Goal: Transaction & Acquisition: Obtain resource

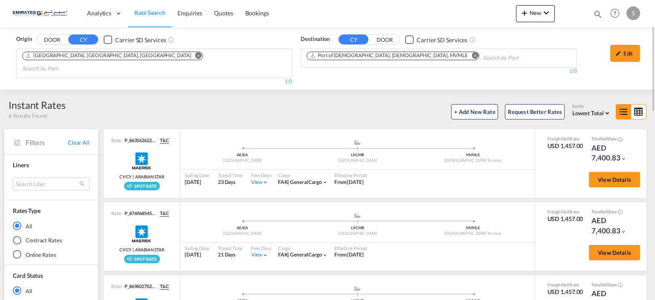
click at [195, 55] on md-icon "Remove" at bounding box center [198, 55] width 6 height 6
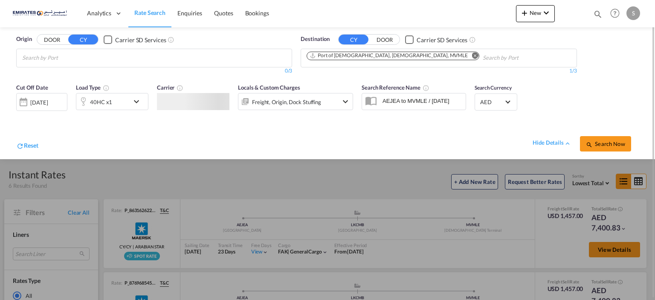
click at [112, 59] on body "Analytics Dashboard Rate Search Enquiries Quotes Bookings" at bounding box center [327, 150] width 655 height 300
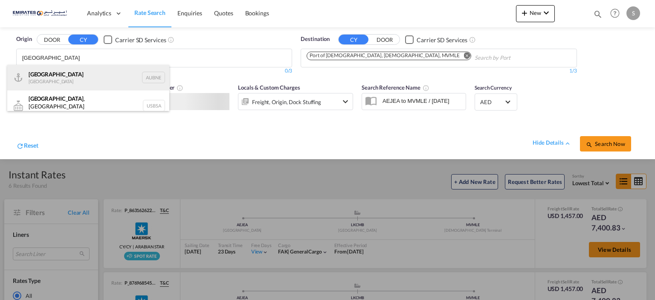
type input "[GEOGRAPHIC_DATA]"
click at [95, 75] on div "[GEOGRAPHIC_DATA] [GEOGRAPHIC_DATA] AUBNE" at bounding box center [88, 78] width 162 height 26
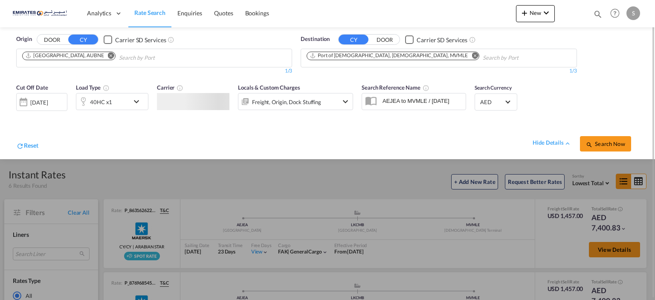
click at [466, 54] on button "Remove" at bounding box center [472, 56] width 13 height 9
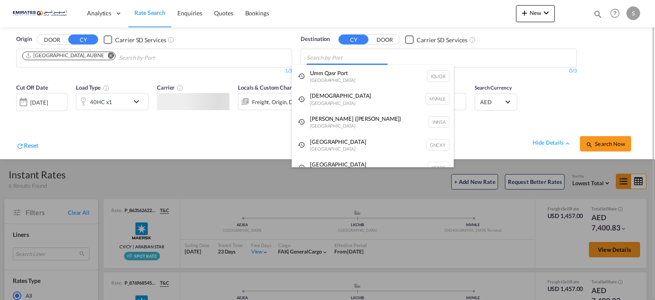
click at [375, 59] on body "Analytics Dashboard Rate Search Enquiries Quotes Bookings" at bounding box center [327, 150] width 655 height 300
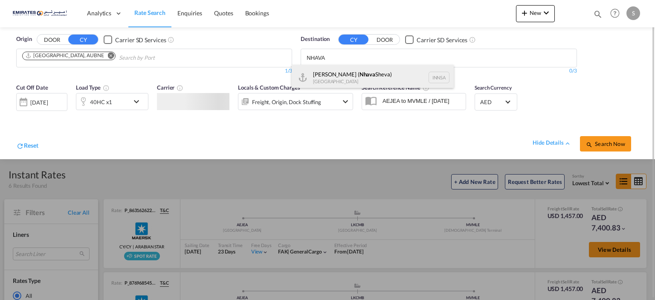
type input "NHAVA"
click at [372, 75] on div "[PERSON_NAME] ( [GEOGRAPHIC_DATA]) [GEOGRAPHIC_DATA] [GEOGRAPHIC_DATA]" at bounding box center [373, 78] width 162 height 26
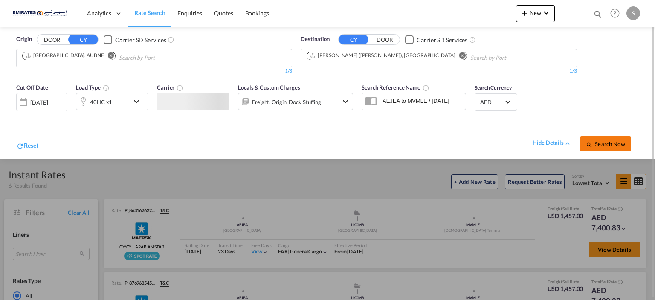
click at [615, 142] on span "Search Now" at bounding box center [605, 143] width 39 height 7
click at [42, 99] on div "[DATE]" at bounding box center [40, 102] width 17 height 8
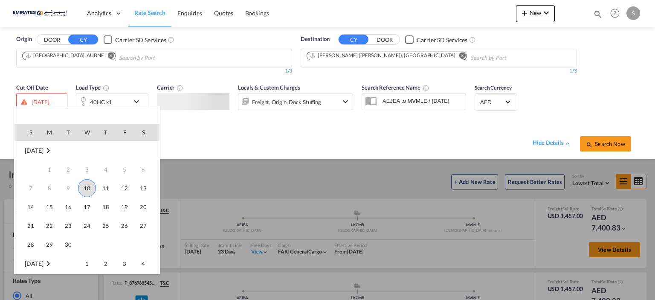
click at [87, 188] on span "10" at bounding box center [87, 188] width 18 height 18
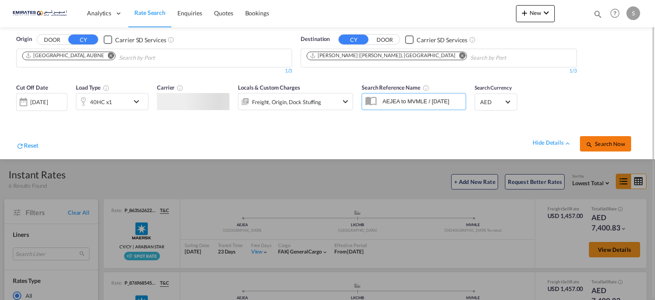
click at [620, 143] on span "Search Now" at bounding box center [605, 143] width 39 height 7
click at [619, 142] on span "Search Now" at bounding box center [605, 143] width 39 height 7
click at [613, 142] on span "Search Now" at bounding box center [605, 143] width 39 height 7
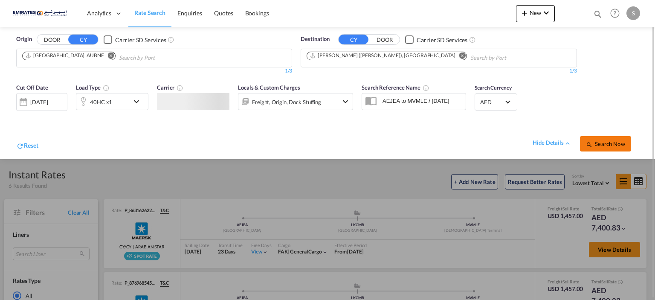
click at [613, 142] on span "Search Now" at bounding box center [605, 143] width 39 height 7
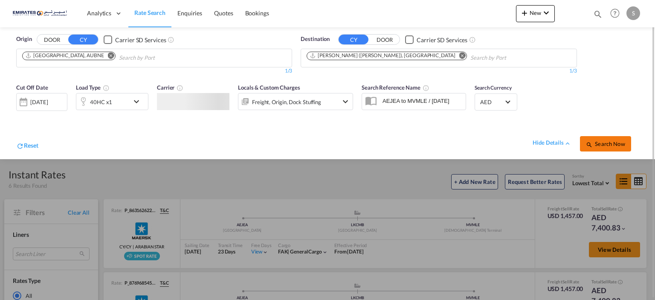
click at [613, 142] on span "Search Now" at bounding box center [605, 143] width 39 height 7
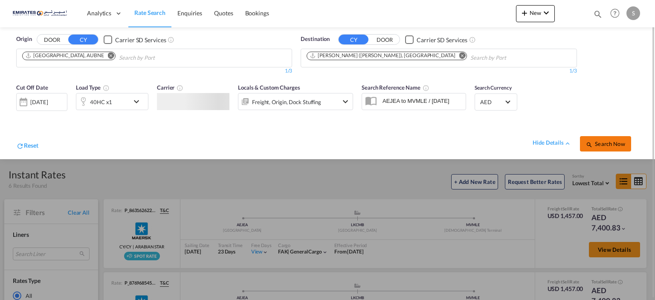
click at [613, 142] on span "Search Now" at bounding box center [605, 143] width 39 height 7
click at [594, 138] on button "Search Now" at bounding box center [605, 143] width 51 height 15
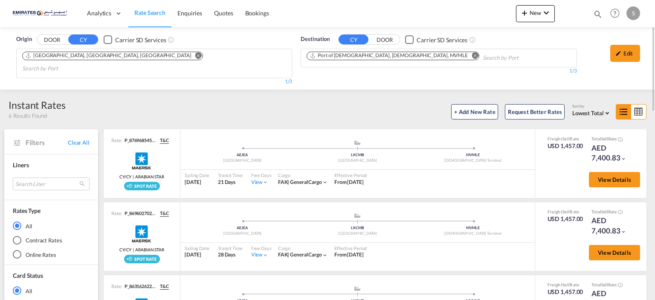
click at [195, 55] on md-icon "Remove" at bounding box center [198, 55] width 6 height 6
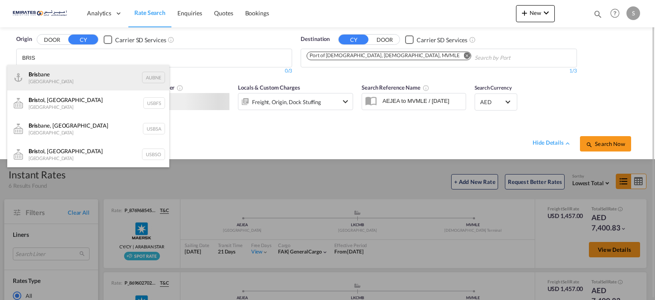
type input "BRIS"
click at [75, 67] on div "Bris bane Australia AUBNE" at bounding box center [88, 78] width 162 height 26
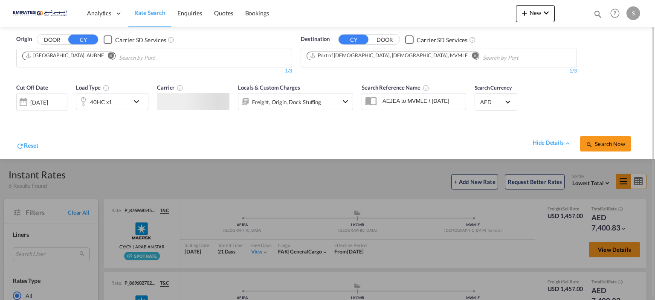
click at [48, 102] on div "[DATE]" at bounding box center [38, 103] width 17 height 8
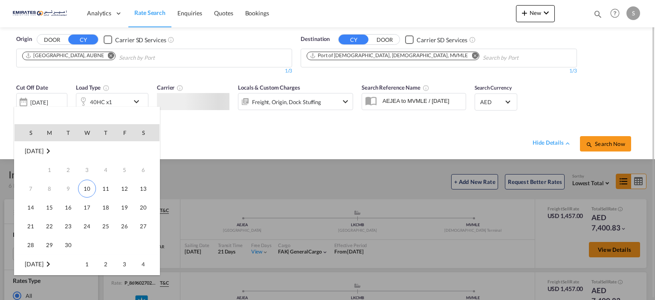
click at [87, 191] on span "10" at bounding box center [87, 189] width 18 height 18
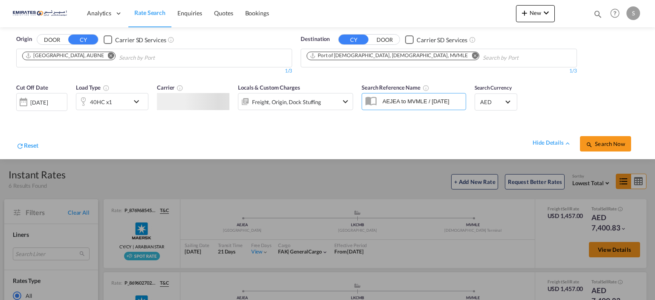
click at [472, 56] on md-icon "Remove" at bounding box center [475, 55] width 6 height 6
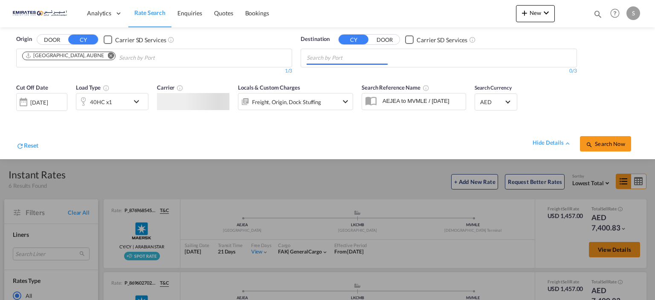
click at [368, 58] on input "Chips input." at bounding box center [347, 58] width 81 height 14
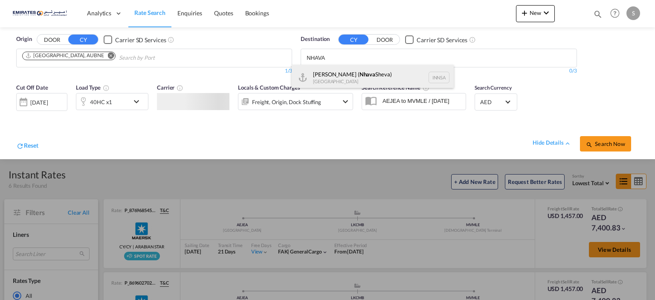
type input "NHAVA"
click at [363, 78] on div "[PERSON_NAME] ( [GEOGRAPHIC_DATA]) [GEOGRAPHIC_DATA] [GEOGRAPHIC_DATA]" at bounding box center [373, 78] width 162 height 26
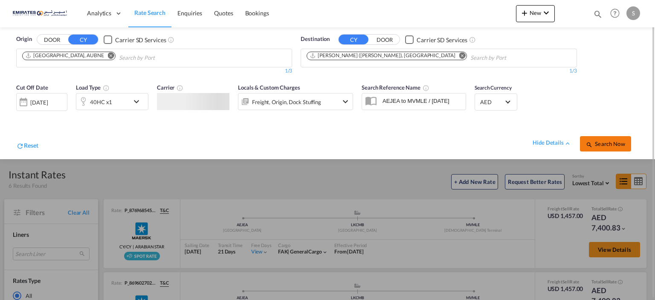
click at [611, 141] on span "Search Now" at bounding box center [605, 143] width 39 height 7
click at [609, 140] on span "Search Now" at bounding box center [605, 143] width 39 height 7
click at [606, 144] on span "Search Now" at bounding box center [605, 143] width 39 height 7
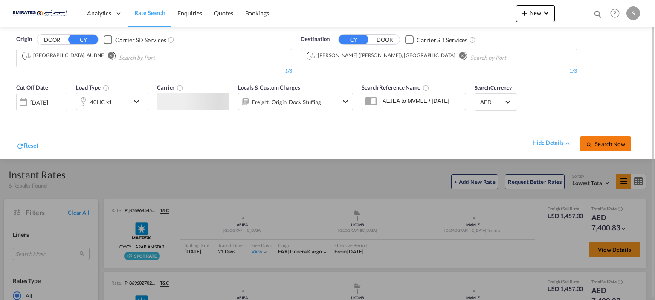
click at [606, 144] on span "Search Now" at bounding box center [605, 143] width 39 height 7
click at [605, 144] on span "Search Now" at bounding box center [605, 143] width 39 height 7
click at [604, 144] on span "Search Now" at bounding box center [605, 143] width 39 height 7
click at [176, 100] on div at bounding box center [193, 101] width 73 height 17
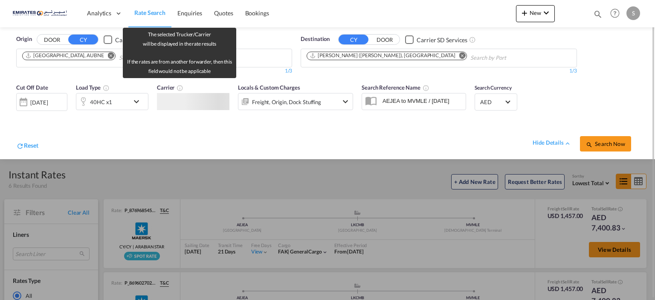
click at [180, 86] on md-icon "The selected Trucker/Carrierwill be displayed in the rate results\aIf the rates…" at bounding box center [180, 87] width 7 height 7
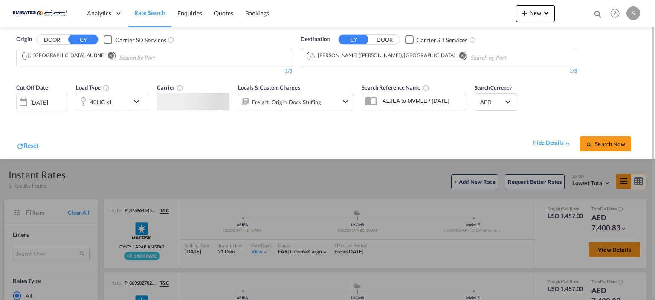
click at [207, 114] on div "Cut Off Date 10 Sep 2025 10/09/2025 Load Type 40HC x1 Carrier Locals & Custom C…" at bounding box center [184, 101] width 337 height 36
click at [194, 104] on div at bounding box center [193, 101] width 73 height 17
click at [604, 148] on button "Search Now" at bounding box center [605, 143] width 51 height 15
click at [603, 145] on span "Search Now" at bounding box center [605, 143] width 39 height 7
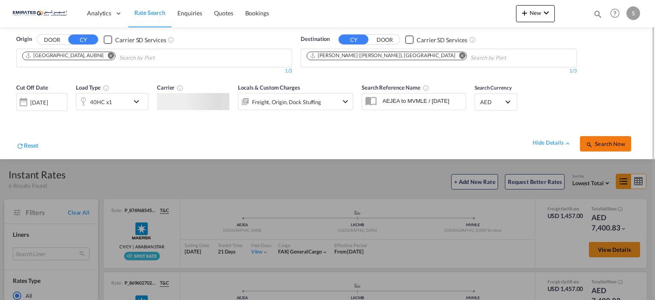
click at [592, 146] on md-icon "icon-magnify" at bounding box center [589, 144] width 7 height 7
